Goal: Transaction & Acquisition: Purchase product/service

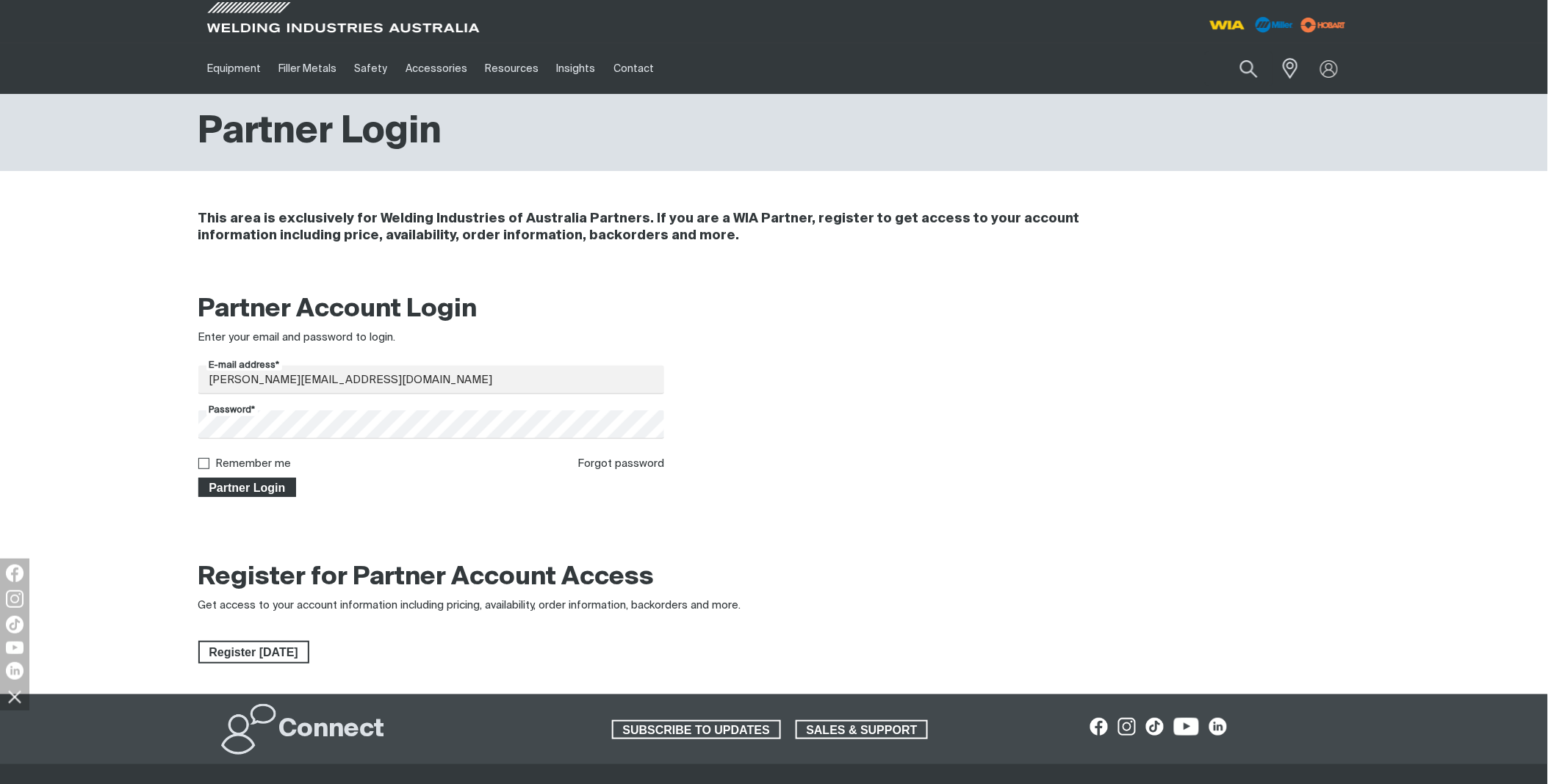
click at [242, 482] on span "Partner Login" at bounding box center [247, 487] width 95 height 19
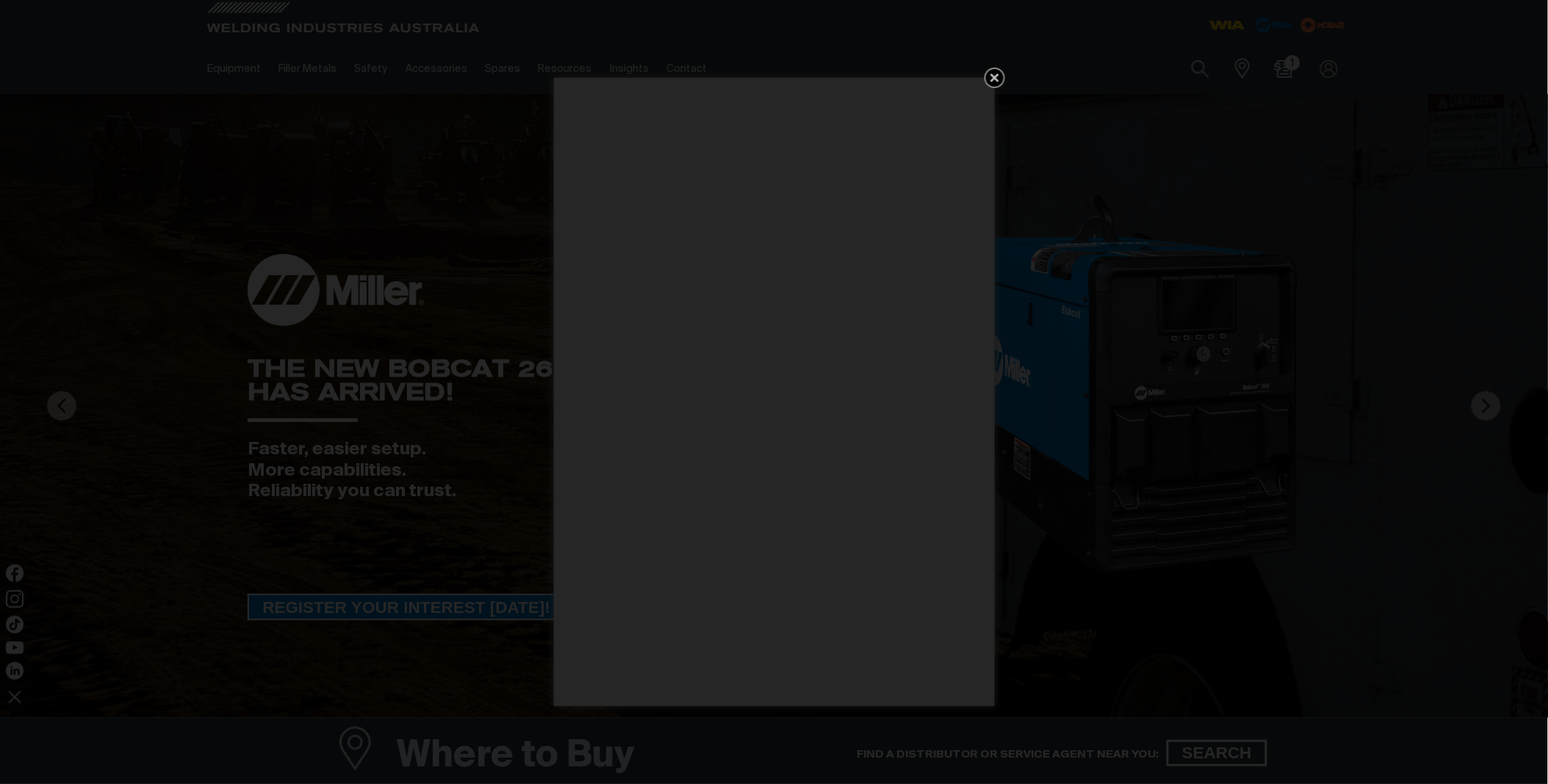
click at [990, 74] on icon "Get 5 WIA Welding Guides Free!" at bounding box center [994, 78] width 9 height 9
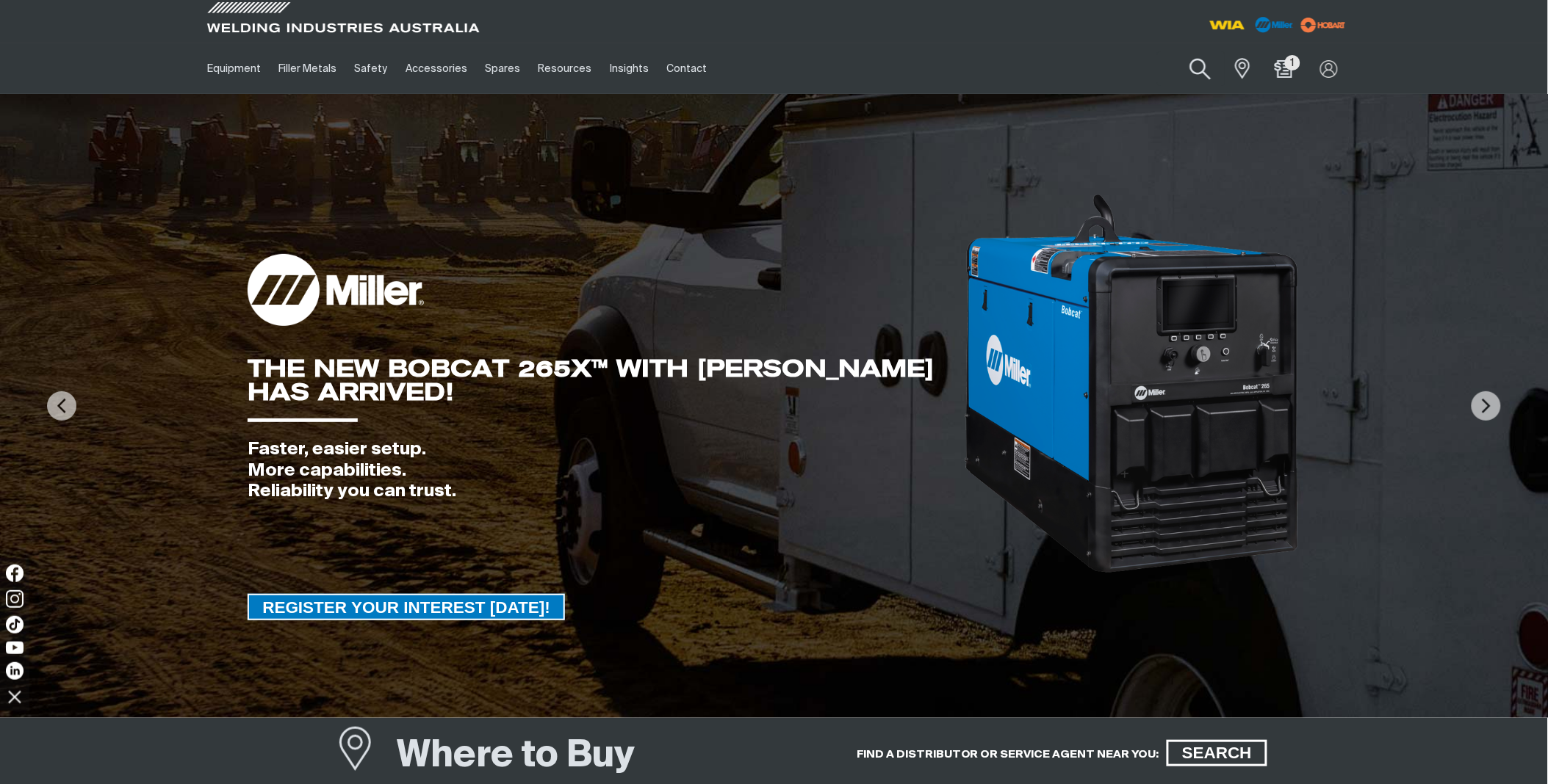
click at [1201, 69] on button "Search products" at bounding box center [1201, 69] width 60 height 42
click at [1090, 65] on input "Search" at bounding box center [1112, 69] width 227 height 33
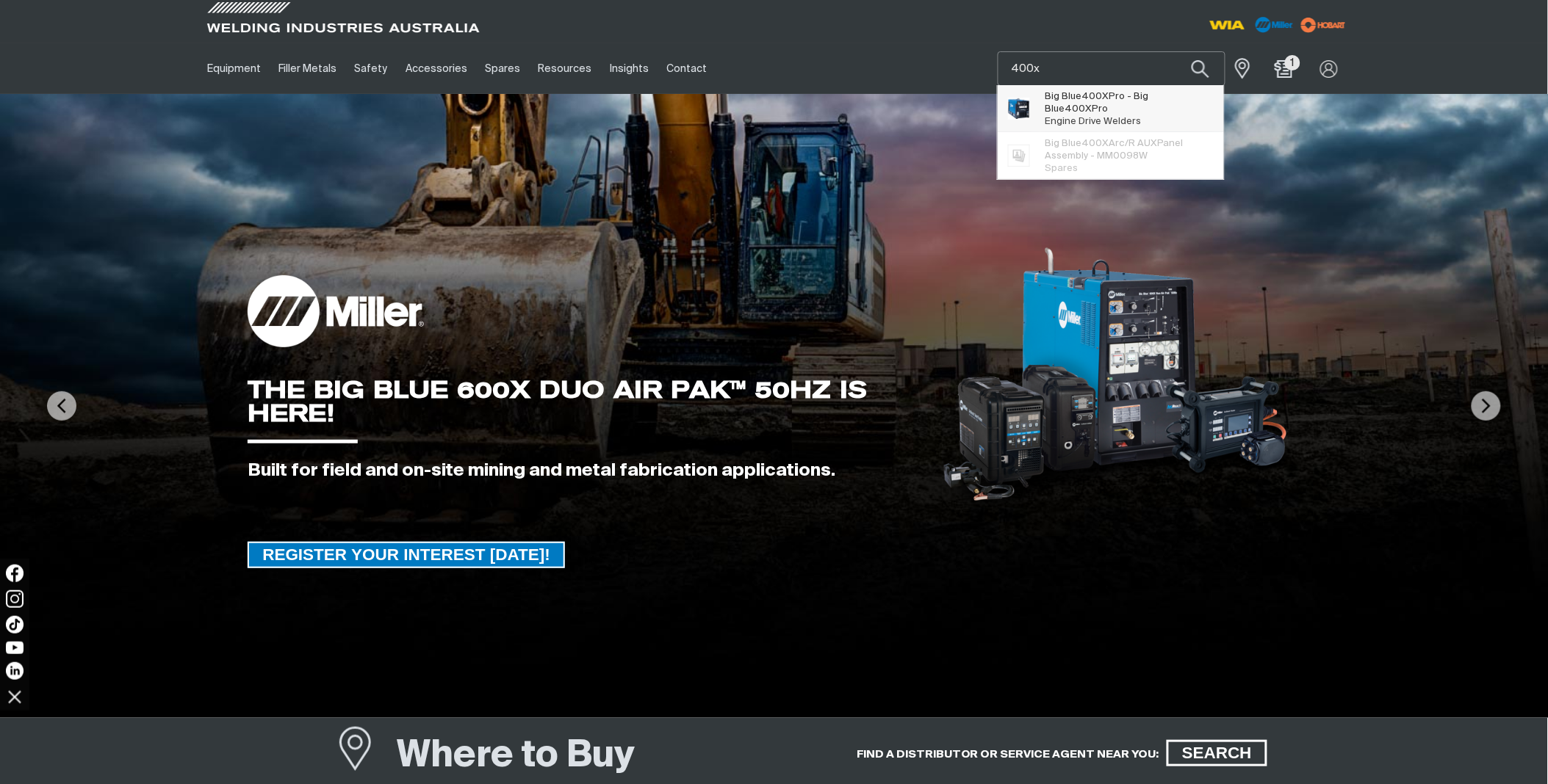
type input "400x"
click at [1082, 103] on span "Big Blue 400X Pro - Big Blue 400X Pro" at bounding box center [1129, 103] width 168 height 25
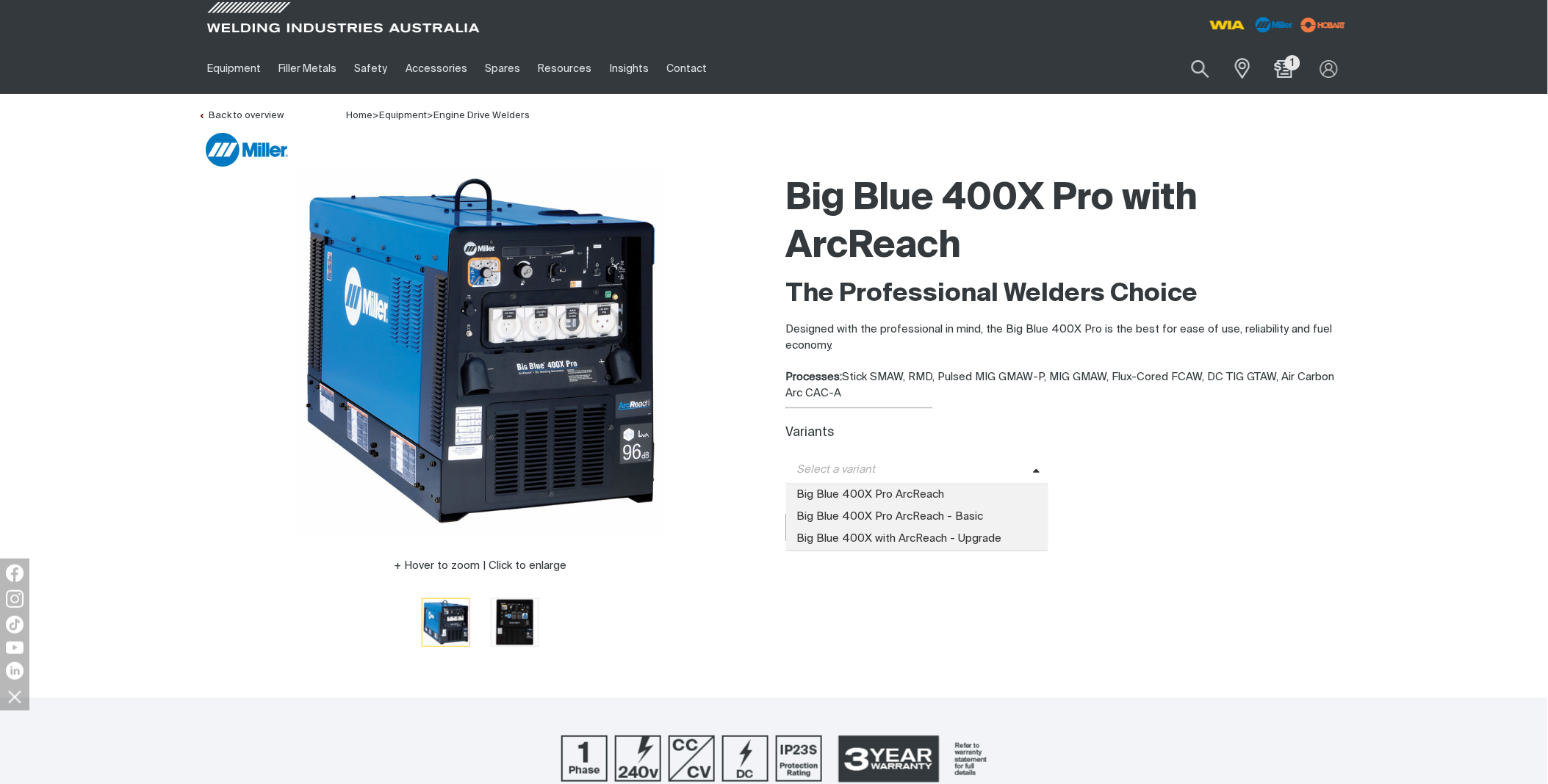
click at [1029, 472] on span "Select a variant" at bounding box center [909, 471] width 247 height 17
click at [994, 495] on span "Big Blue 400X Pro ArcReach" at bounding box center [918, 495] width 263 height 22
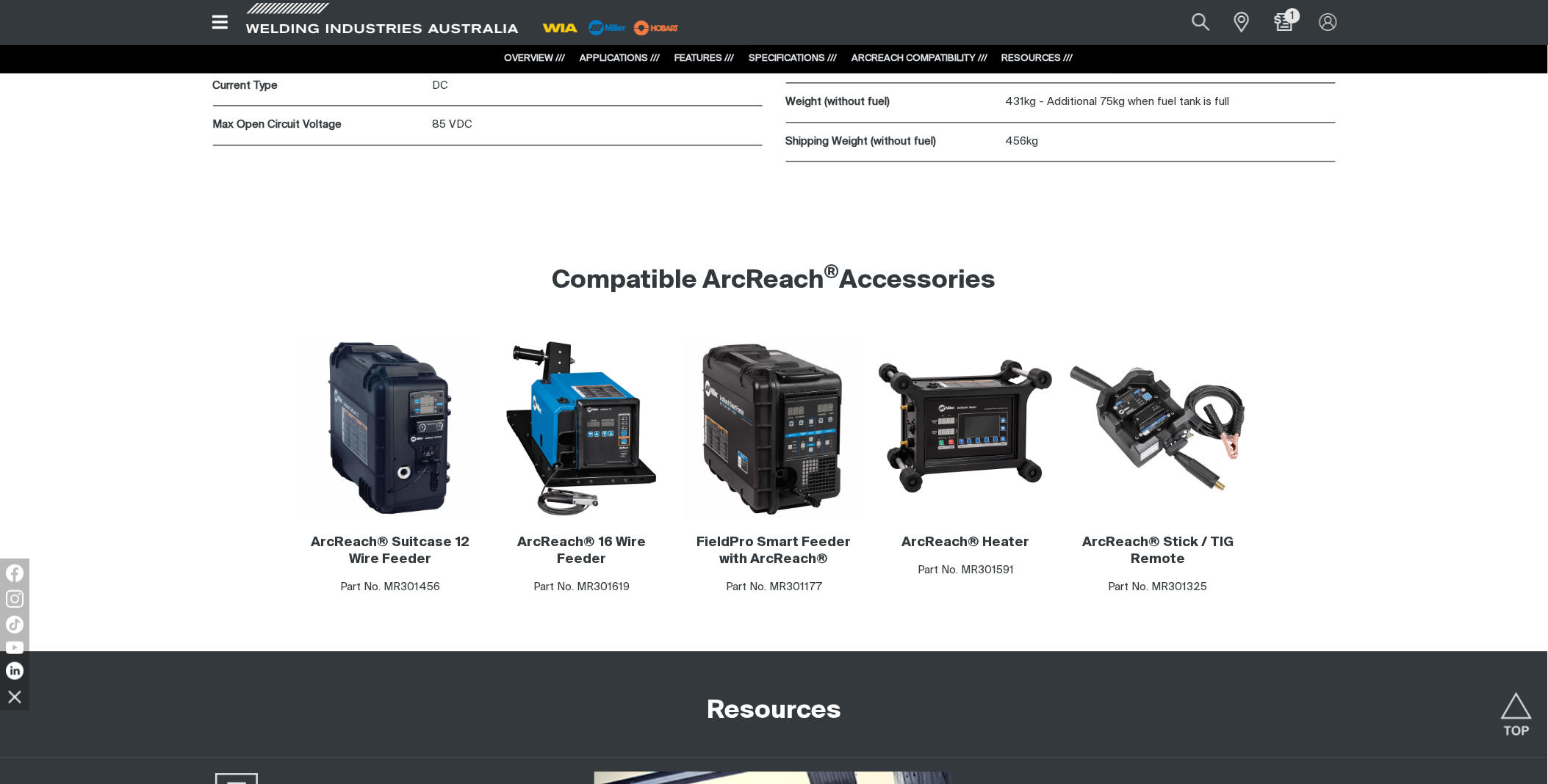
scroll to position [3263, 0]
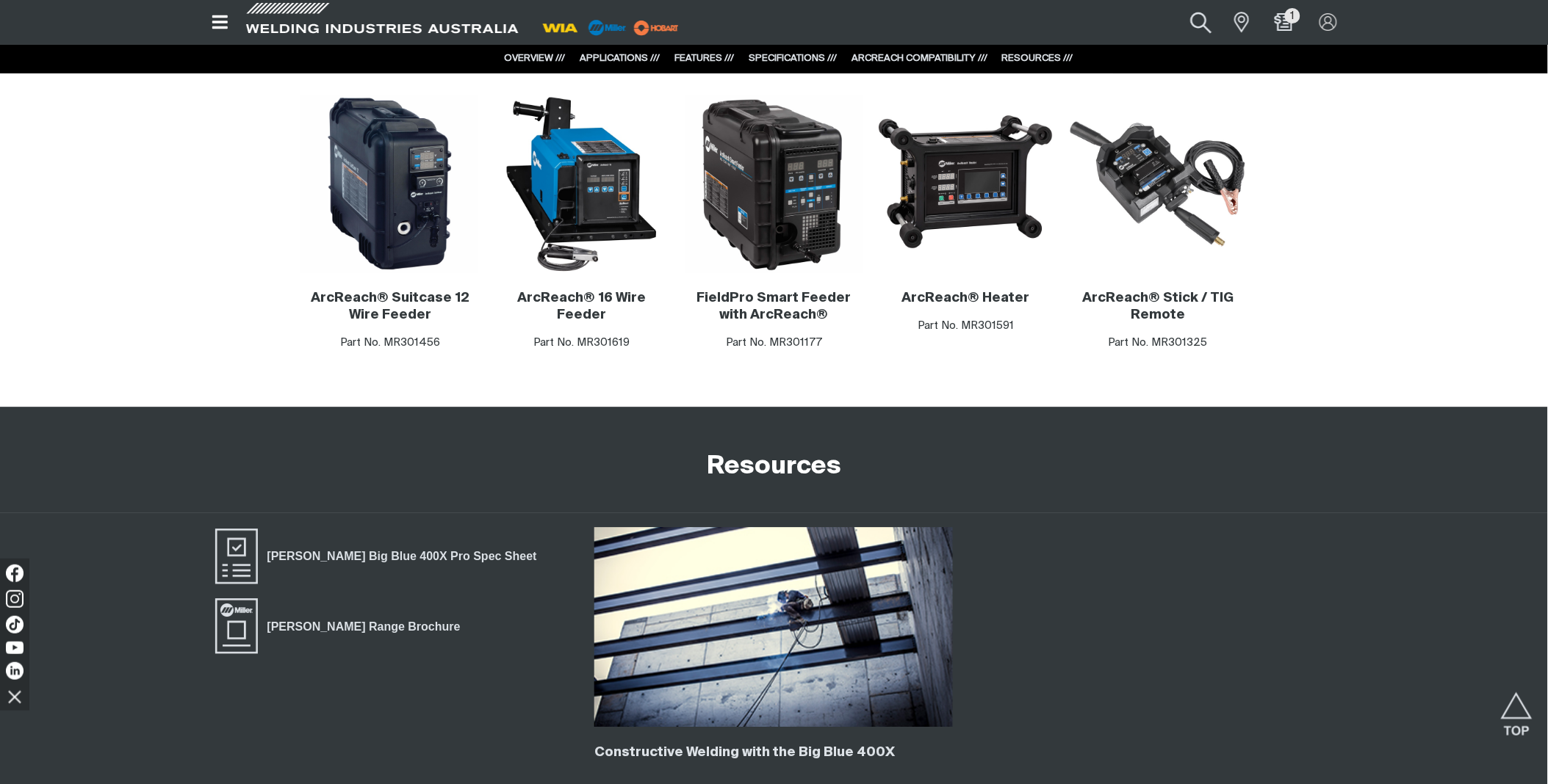
click at [1201, 24] on button "Search products" at bounding box center [1201, 22] width 60 height 40
click at [1076, 22] on input "Search" at bounding box center [1113, 22] width 227 height 31
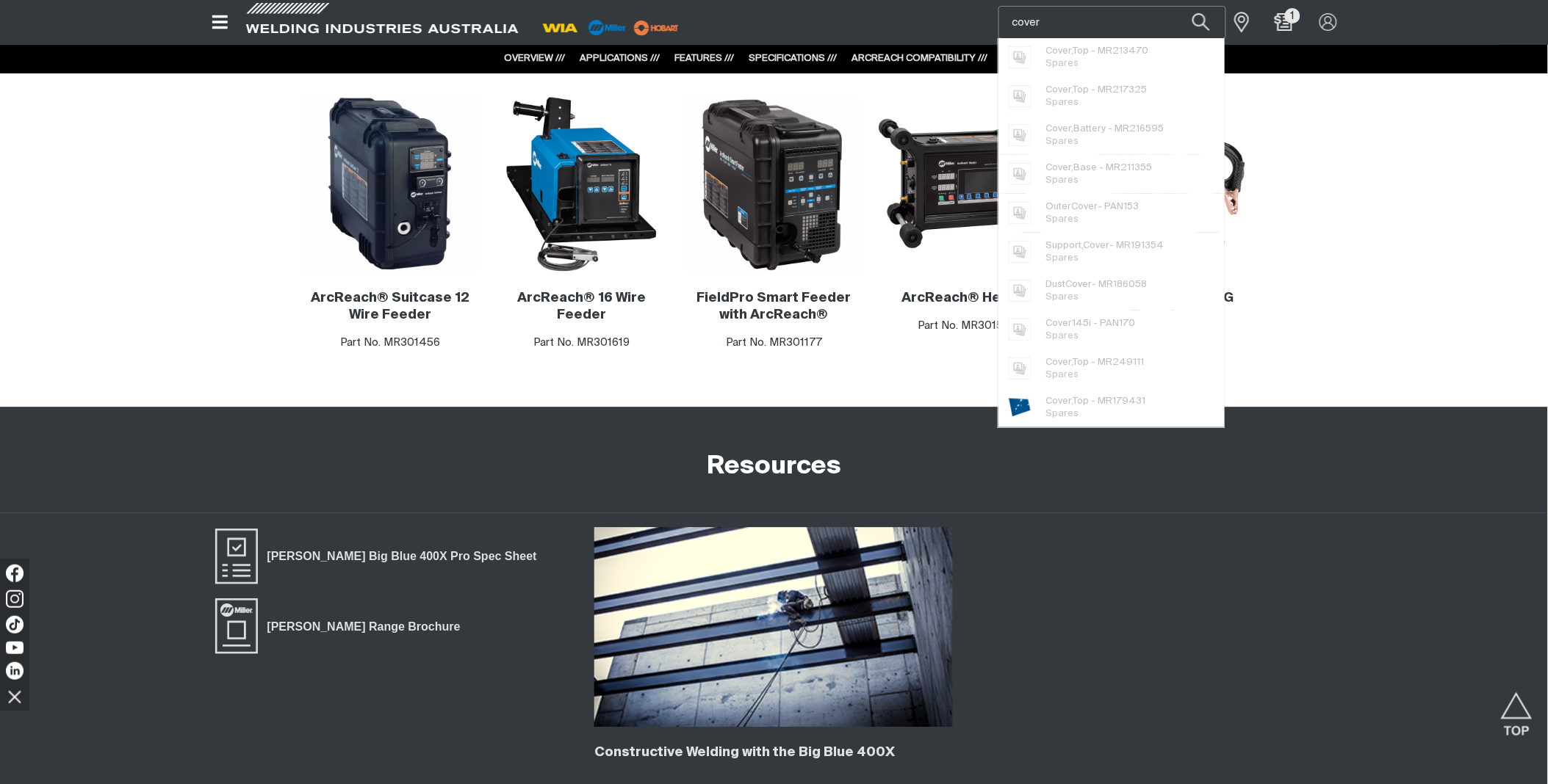
click at [1112, 21] on input "cover" at bounding box center [1113, 22] width 227 height 31
type input "cover 400"
click at [1200, 22] on button "Search products" at bounding box center [1201, 22] width 60 height 40
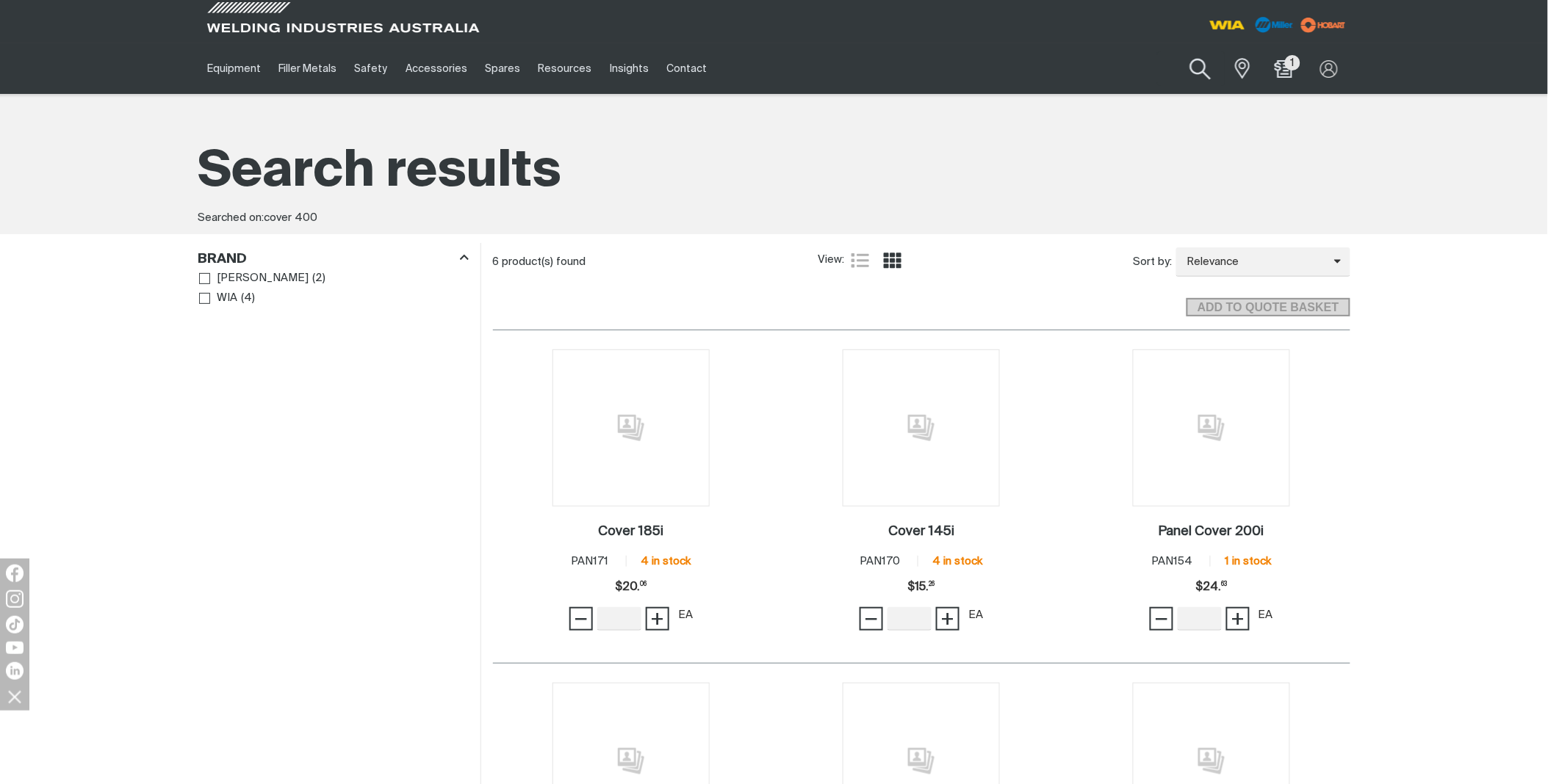
click at [1198, 60] on button "Search products" at bounding box center [1201, 69] width 60 height 42
drag, startPoint x: 1031, startPoint y: 66, endPoint x: 961, endPoint y: 60, distance: 70.3
click at [961, 60] on div "Equipment Stick Welders TIG Welders MIG Welders Multi-Process Welders Engine Dr…" at bounding box center [774, 68] width 1152 height 50
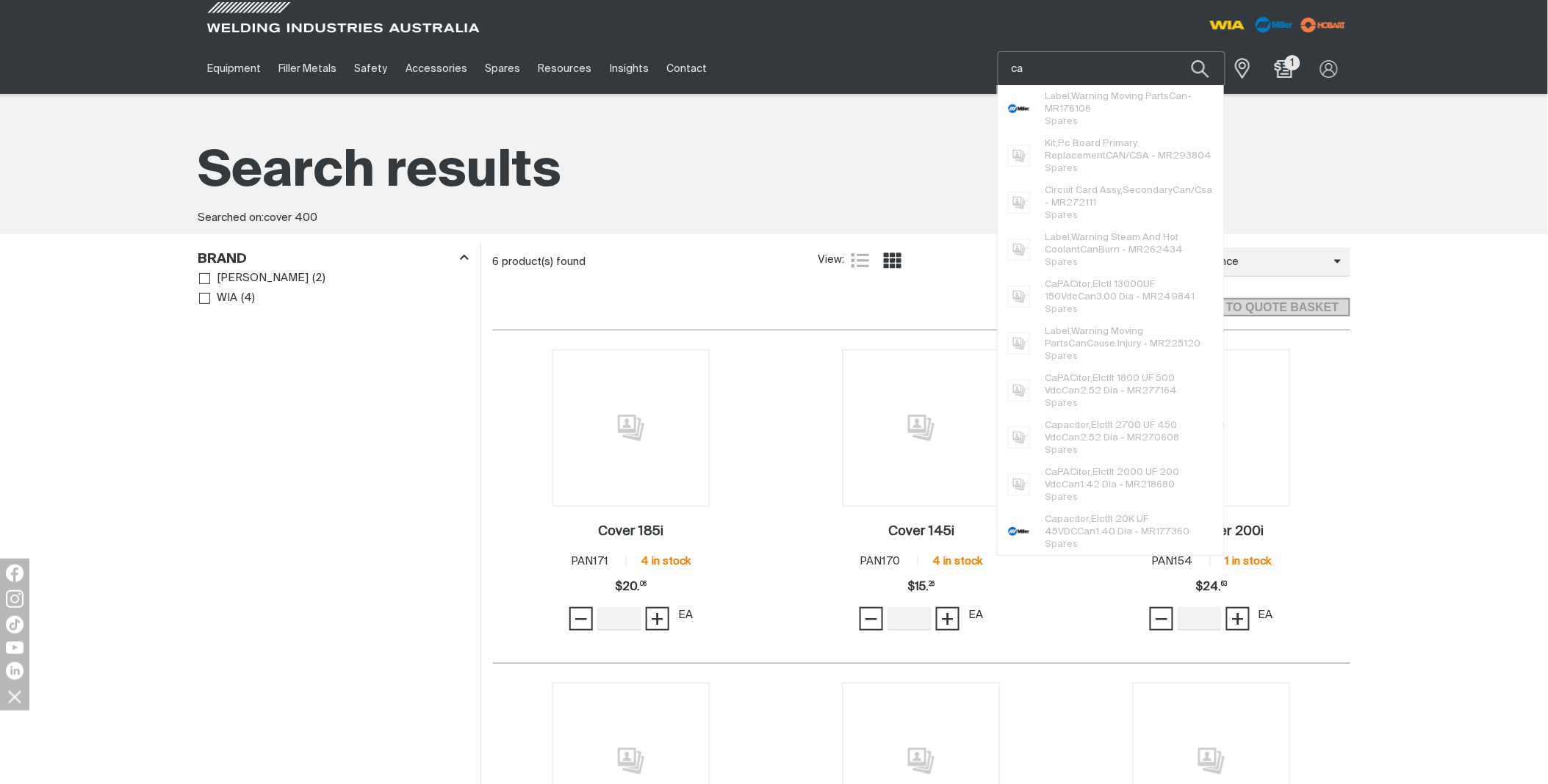
type input "c"
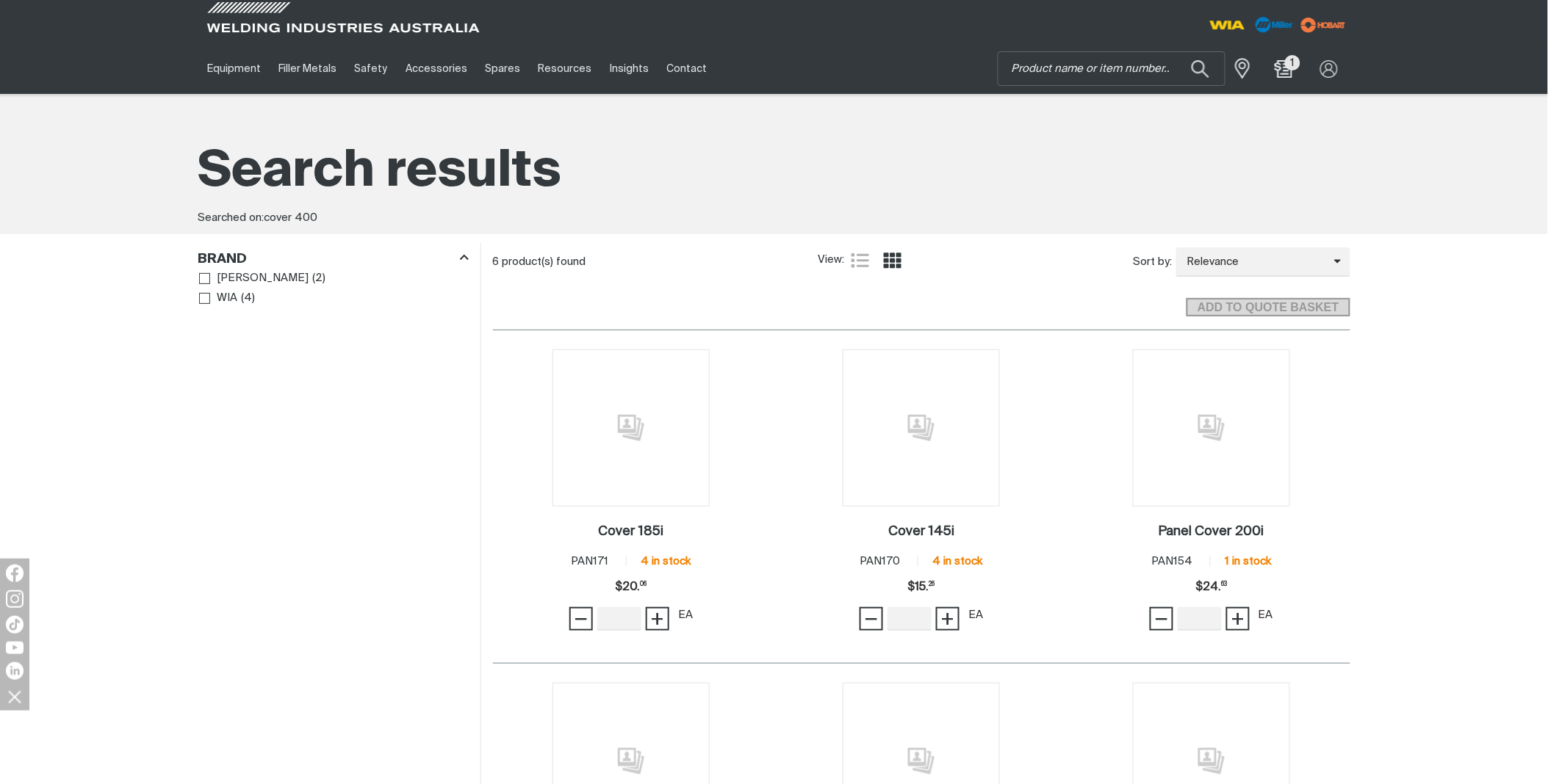
type input "cover 400"
